Goal: Information Seeking & Learning: Learn about a topic

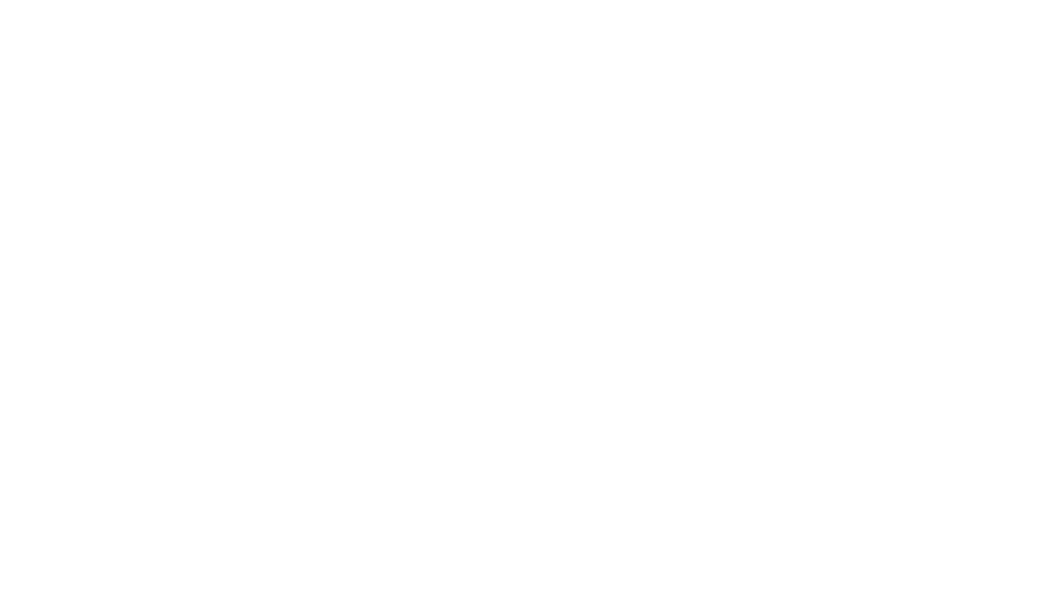
scroll to position [1252, 0]
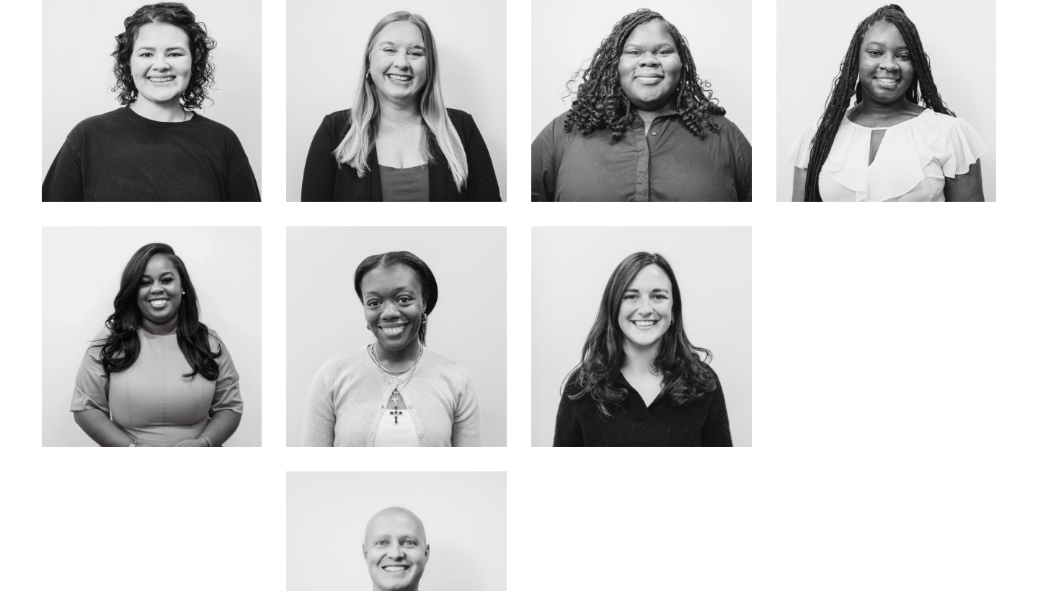
click at [170, 377] on link "ABOUT ME" at bounding box center [151, 379] width 115 height 38
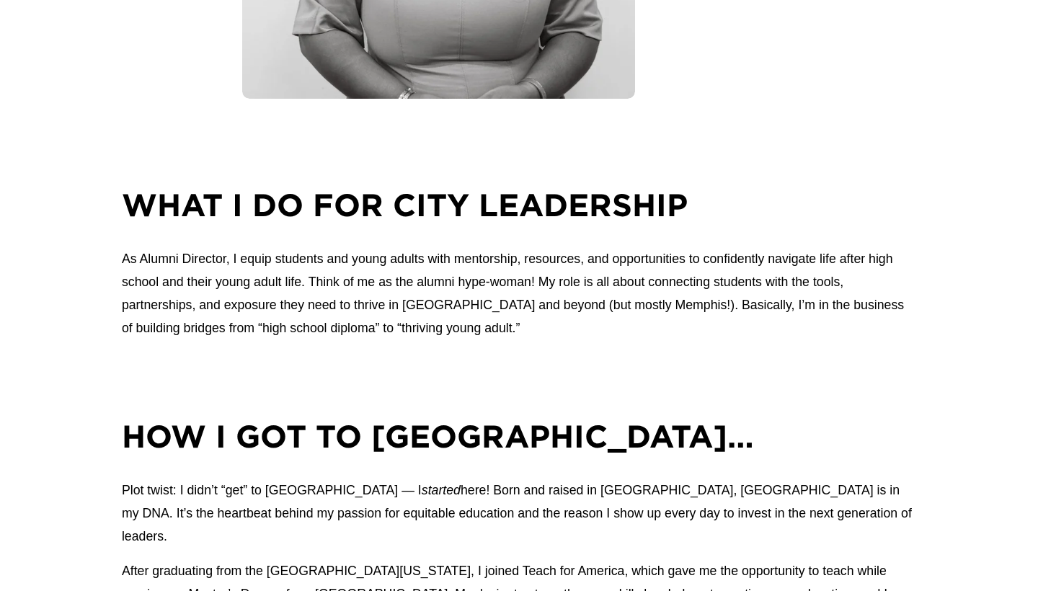
scroll to position [527, 0]
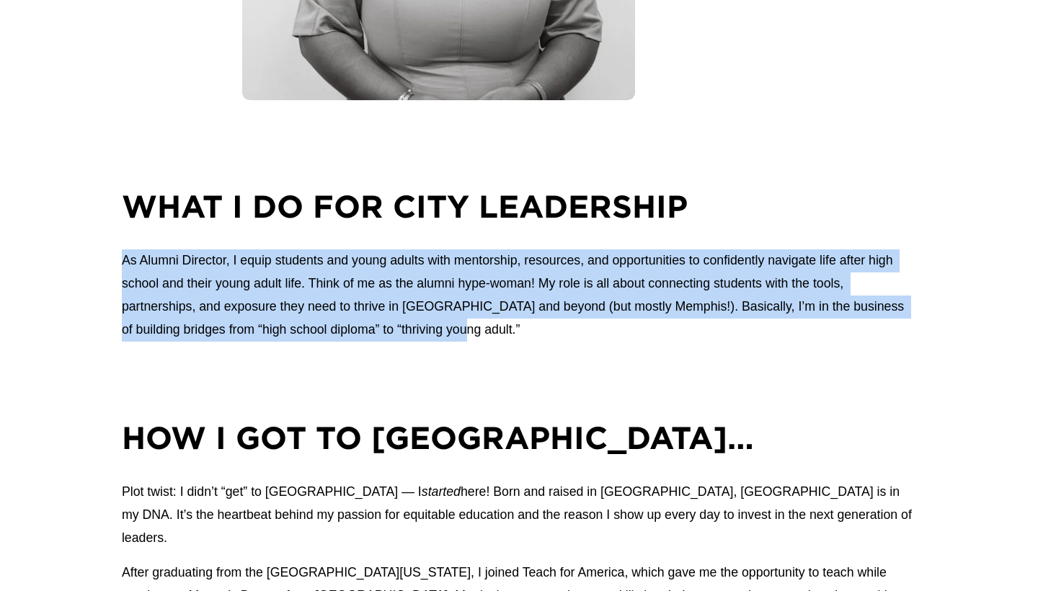
drag, startPoint x: 114, startPoint y: 260, endPoint x: 468, endPoint y: 338, distance: 362.6
click at [468, 338] on div "What I do for city Leadership As Alumni Director, I equip students and young ad…" at bounding box center [519, 266] width 1038 height 163
copy p "As Alumni Director, I equip students and young adults with mentorship, resource…"
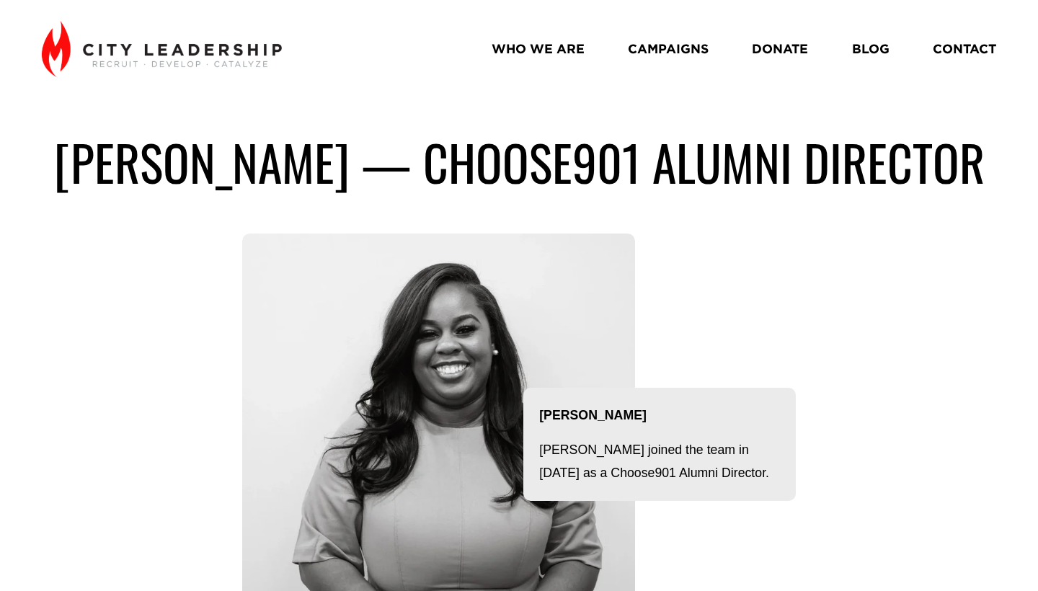
scroll to position [0, 0]
click at [549, 44] on link "WHO WE ARE" at bounding box center [538, 48] width 93 height 25
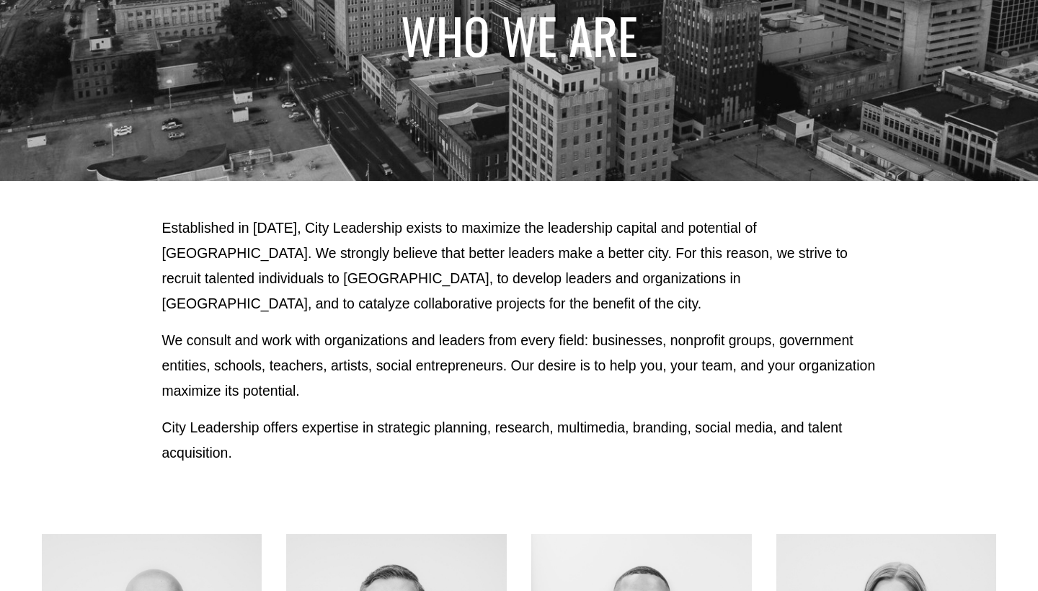
scroll to position [219, 0]
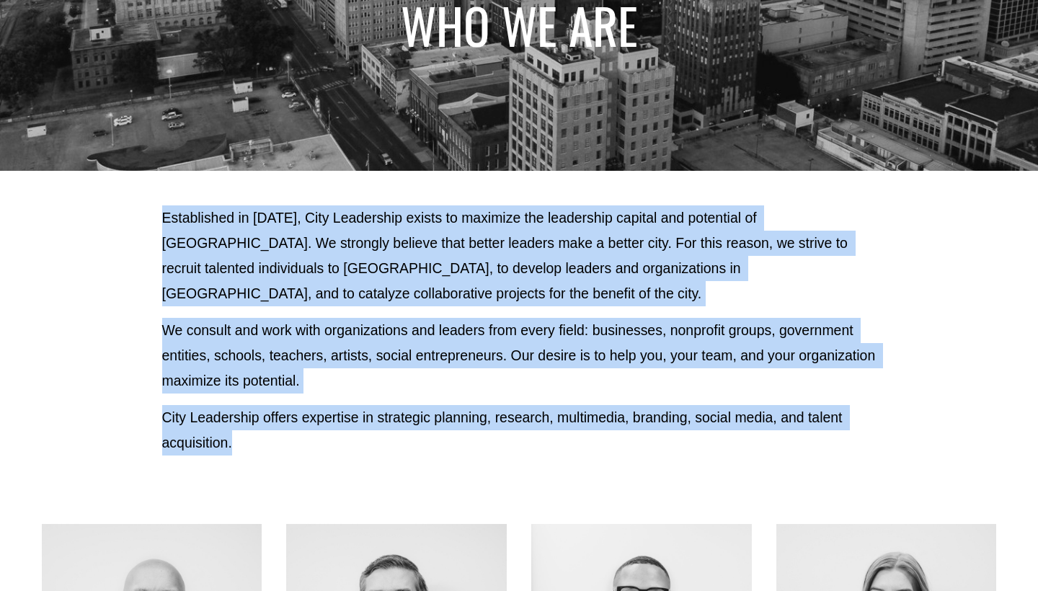
drag, startPoint x: 159, startPoint y: 211, endPoint x: 301, endPoint y: 446, distance: 274.0
click at [301, 446] on div "Established in 2010, City Leadership exists to maximize the leadership capital …" at bounding box center [519, 330] width 1038 height 250
copy div "Established in 2010, City Leadership exists to maximize the leadership capital …"
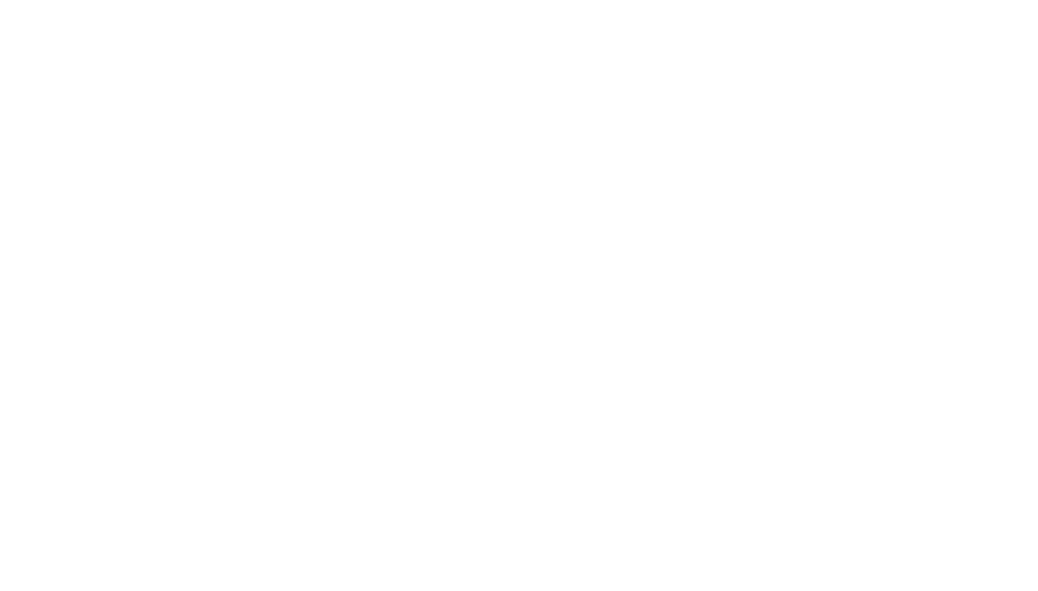
scroll to position [1236, 0]
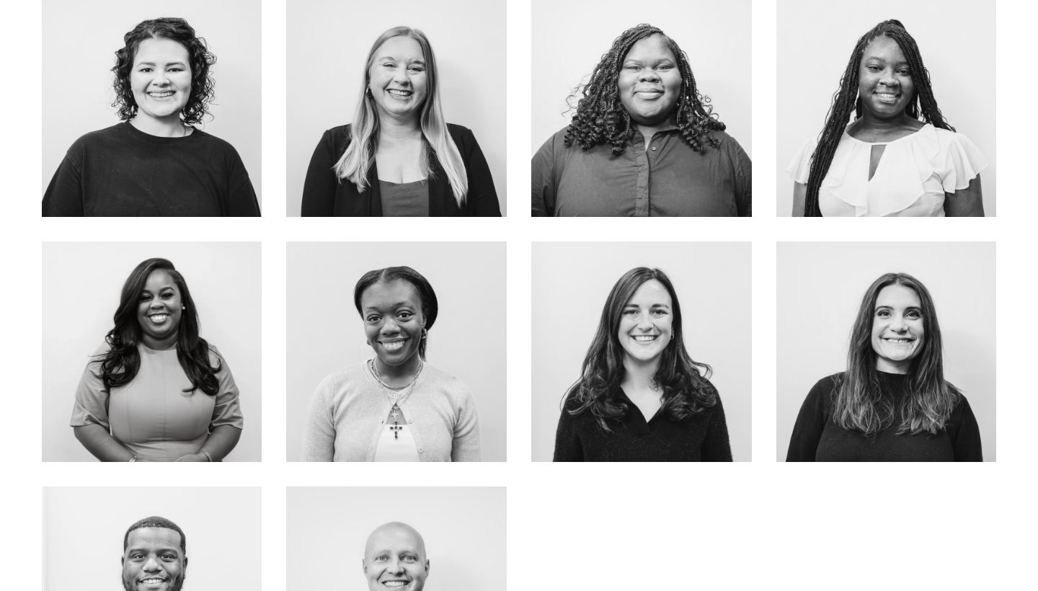
click at [181, 308] on div at bounding box center [152, 352] width 221 height 221
click at [162, 381] on link "ABOUT ME" at bounding box center [151, 395] width 115 height 38
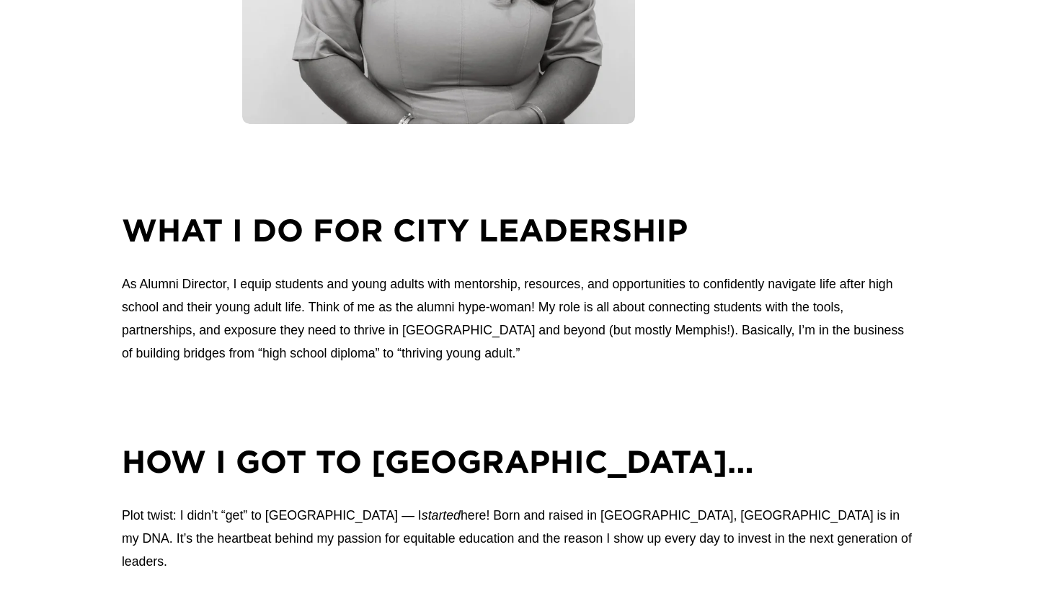
scroll to position [520, 0]
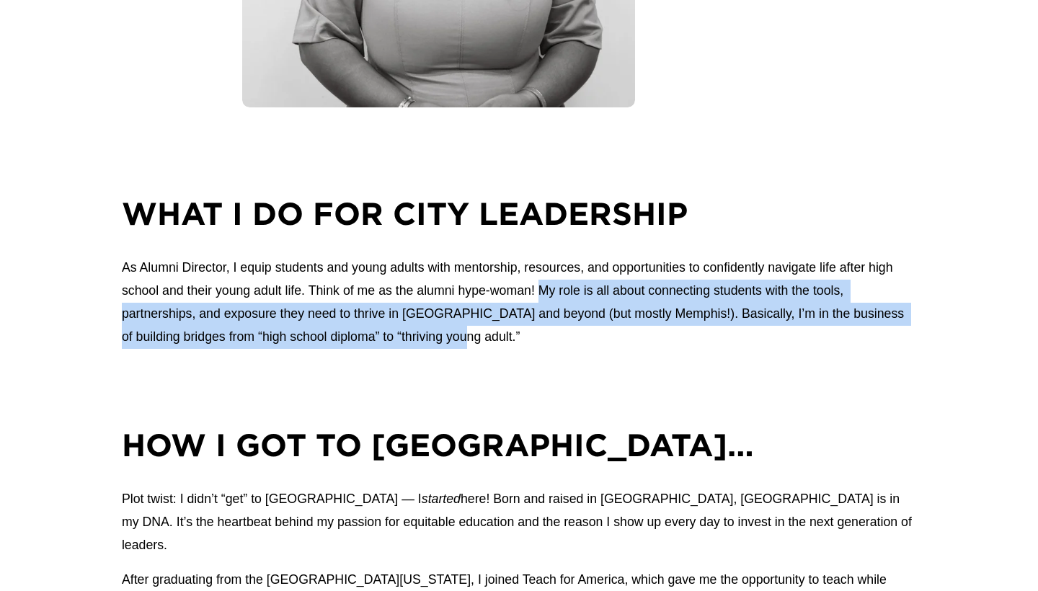
drag, startPoint x: 538, startPoint y: 291, endPoint x: 549, endPoint y: 341, distance: 51.8
click at [549, 342] on p "As Alumni Director, I equip students and young adults with mentorship, resource…" at bounding box center [519, 303] width 795 height 92
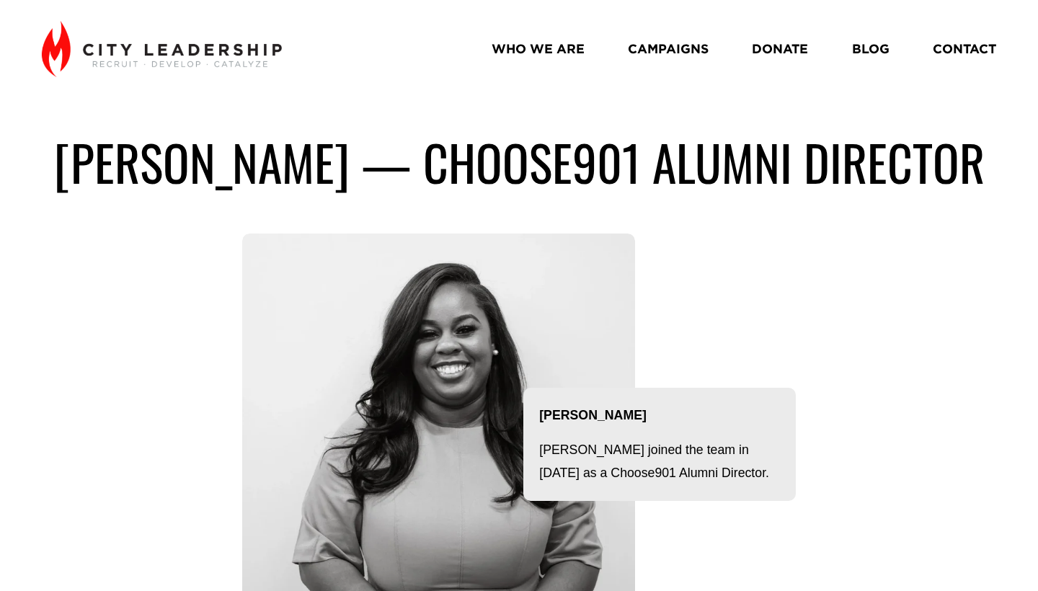
scroll to position [0, 0]
click at [645, 45] on link "CAMPAIGNS" at bounding box center [668, 48] width 81 height 25
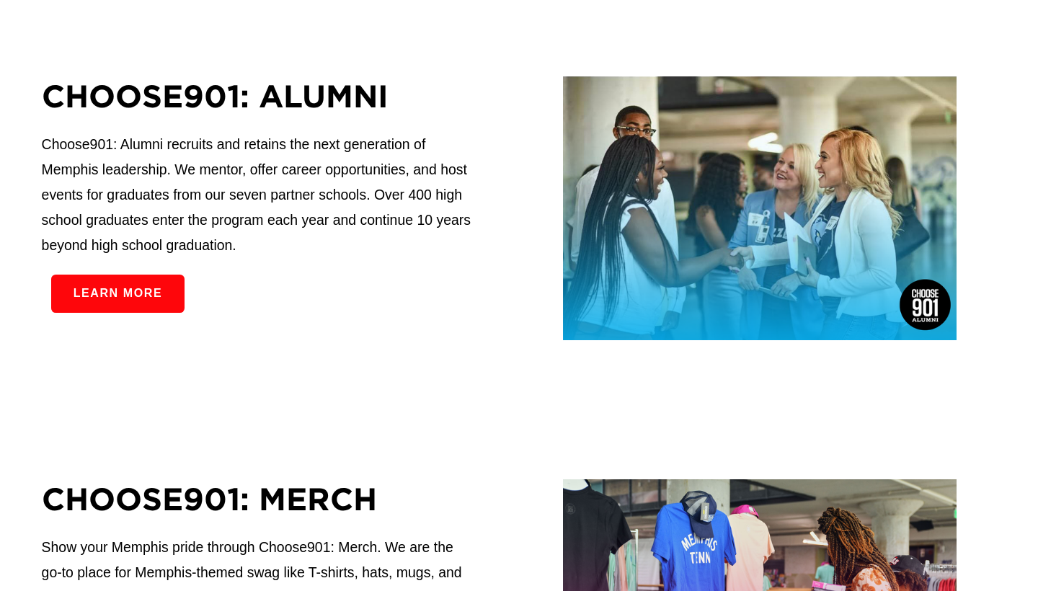
scroll to position [805, 0]
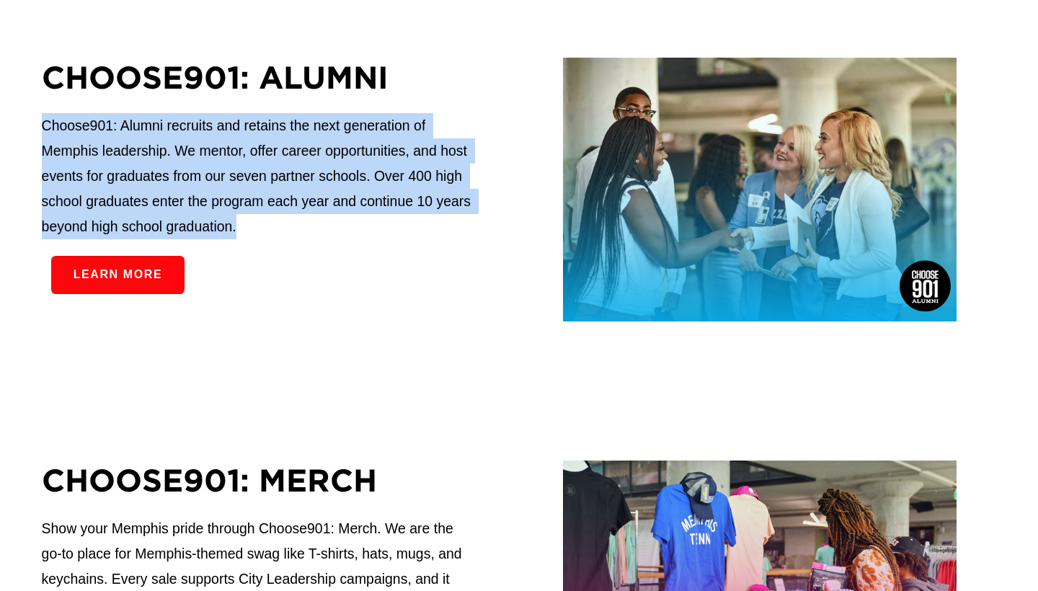
drag, startPoint x: 43, startPoint y: 123, endPoint x: 246, endPoint y: 233, distance: 230.3
click at [246, 233] on p "Choose901: Alumni recruits and retains the next generation of Memphis leadershi…" at bounding box center [258, 176] width 433 height 126
copy p "Choose901: Alumni recruits and retains the next generation of Memphis leadershi…"
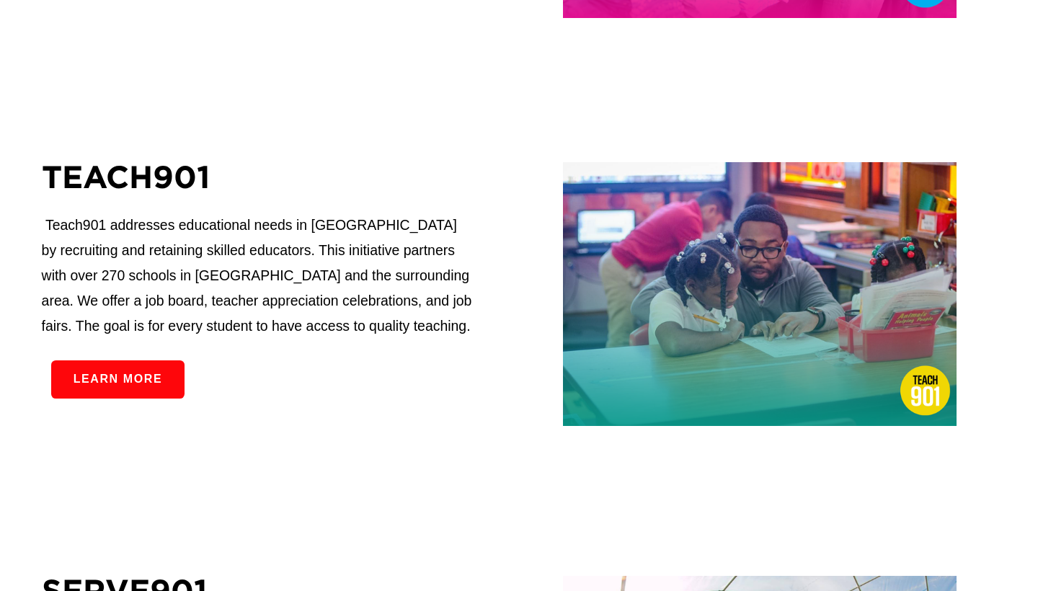
scroll to position [1444, 0]
